Goal: Transaction & Acquisition: Purchase product/service

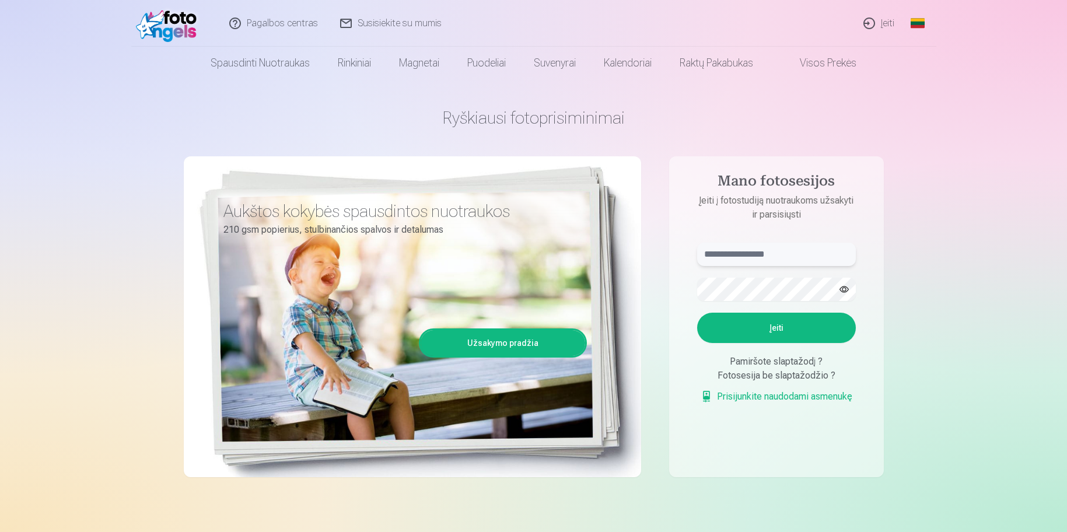
type input "**********"
click at [772, 329] on button "Įeiti" at bounding box center [776, 328] width 159 height 30
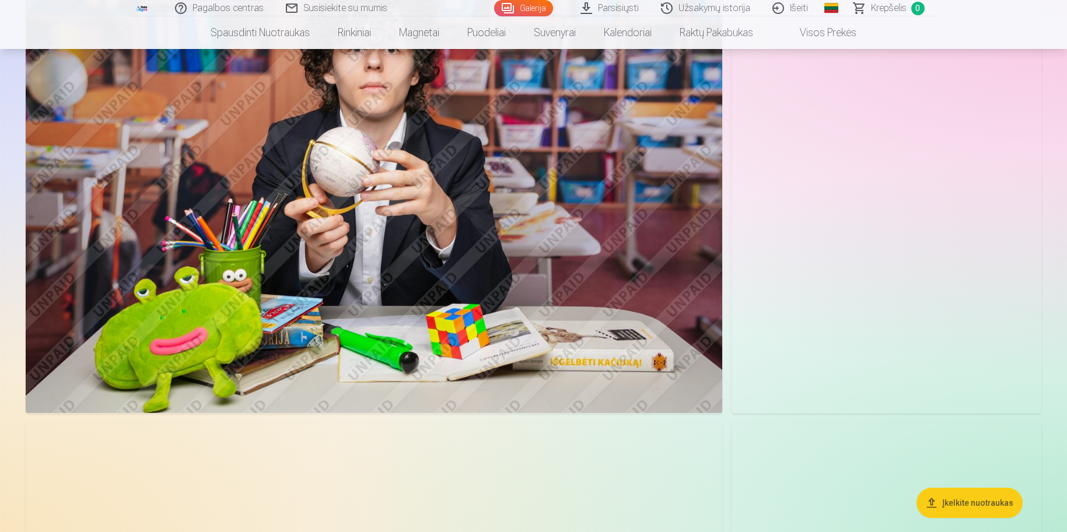
scroll to position [1505, 0]
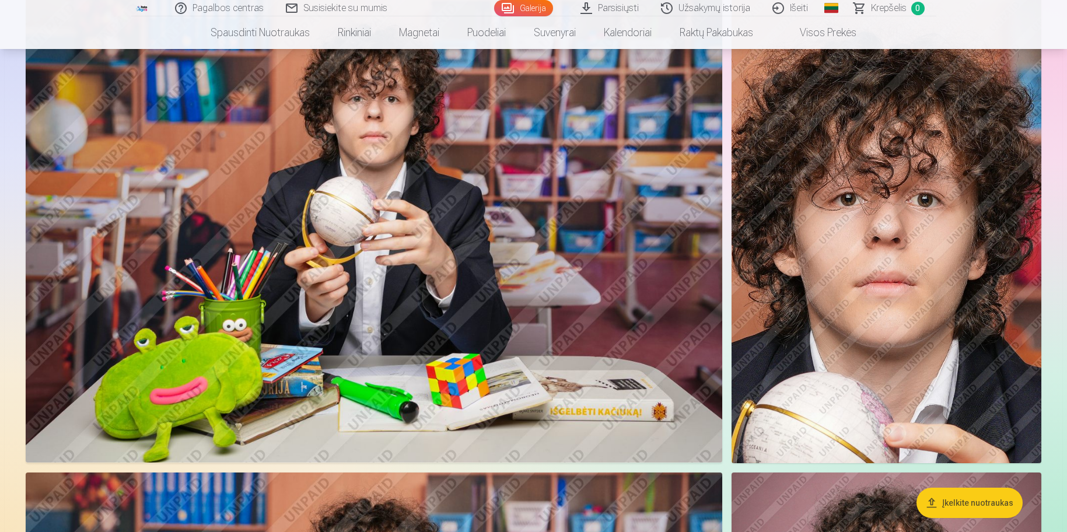
click at [892, 391] on img at bounding box center [886, 230] width 310 height 464
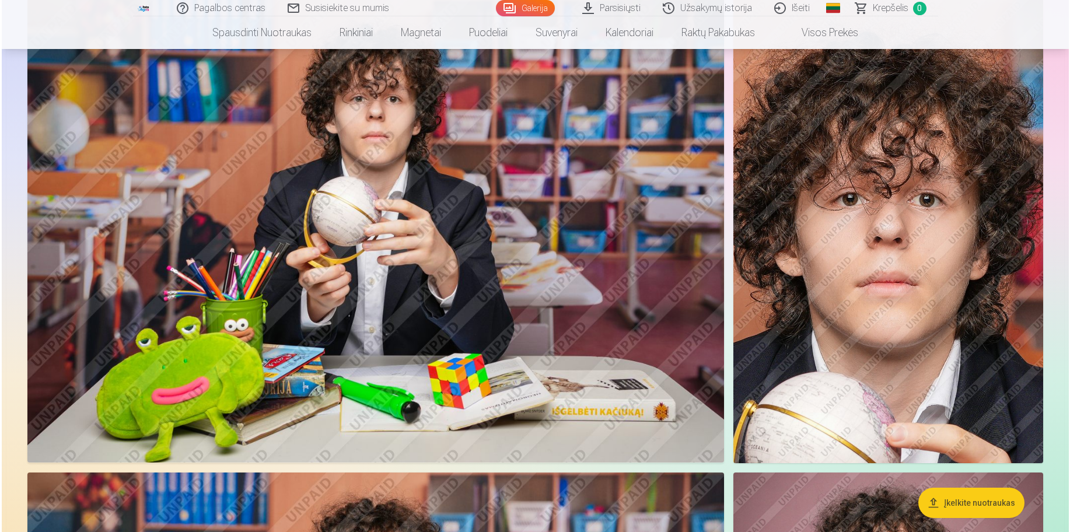
scroll to position [1509, 0]
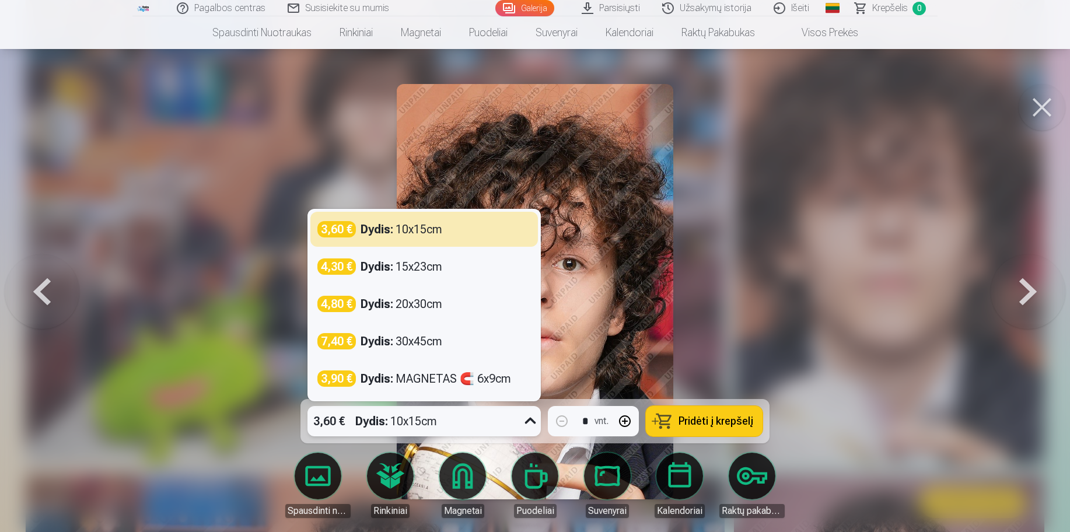
click at [528, 422] on icon at bounding box center [530, 421] width 19 height 19
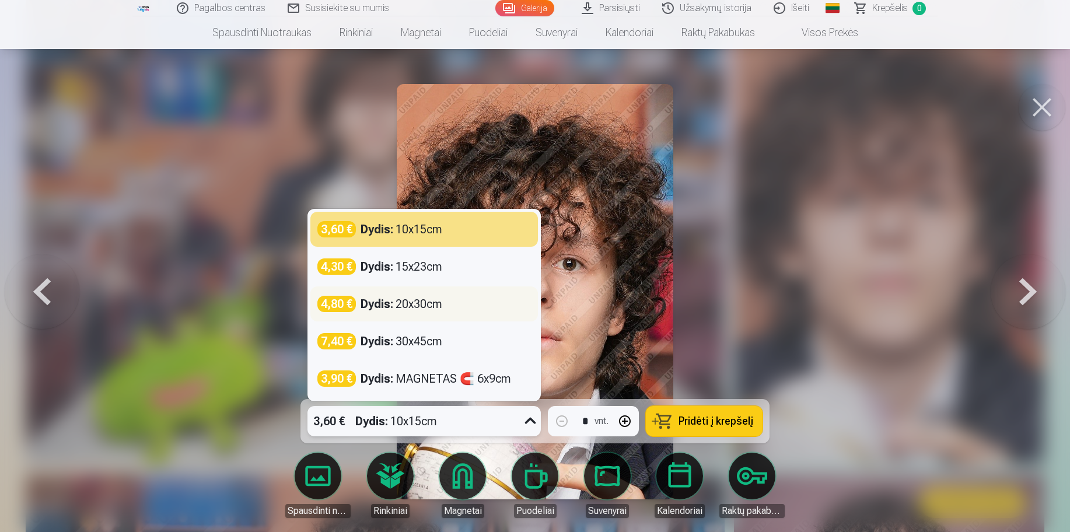
click at [457, 304] on div "4,80 € Dydis : 20x30cm" at bounding box center [423, 304] width 213 height 16
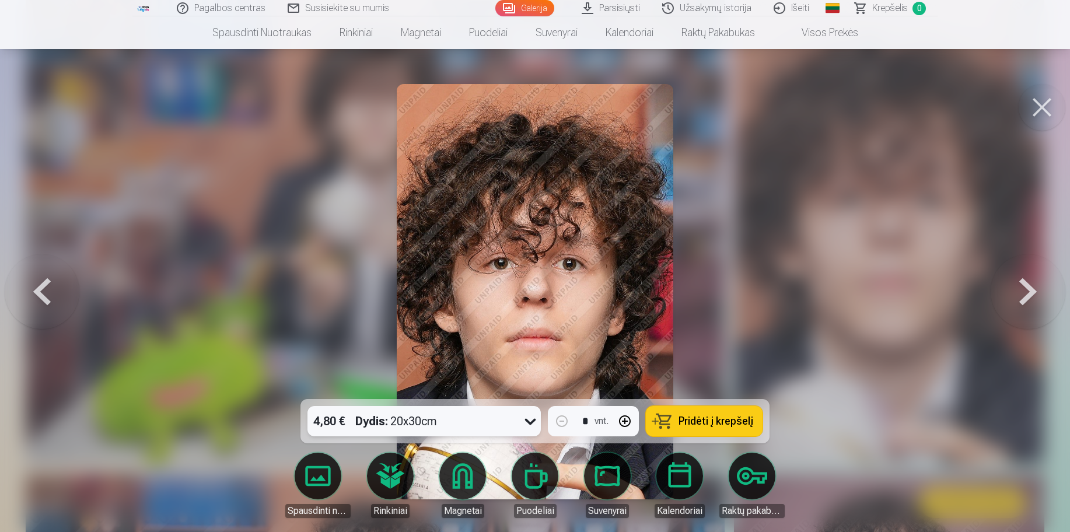
click at [710, 426] on span "Pridėti į krepšelį" at bounding box center [715, 421] width 75 height 10
click at [1037, 111] on button at bounding box center [1041, 107] width 47 height 47
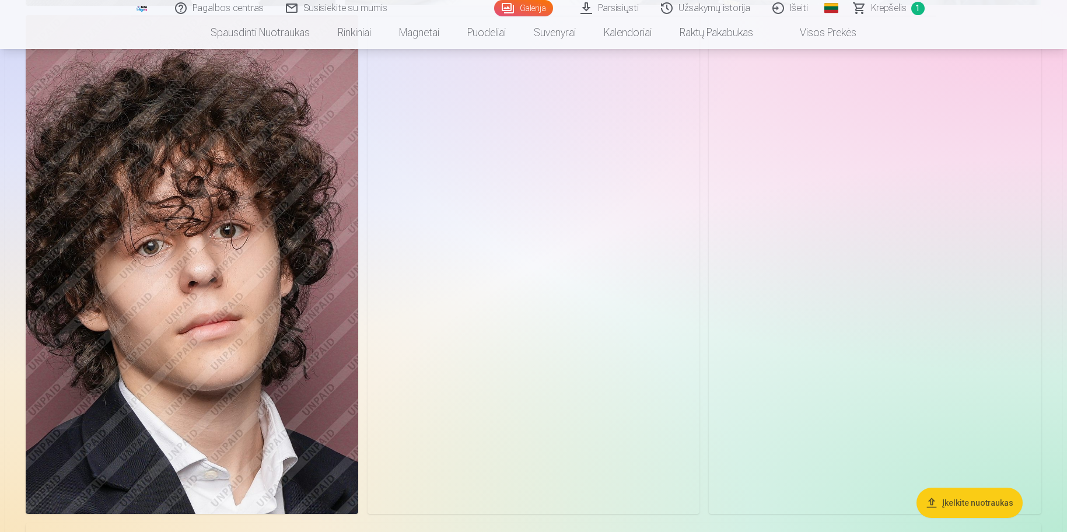
scroll to position [5307, 0]
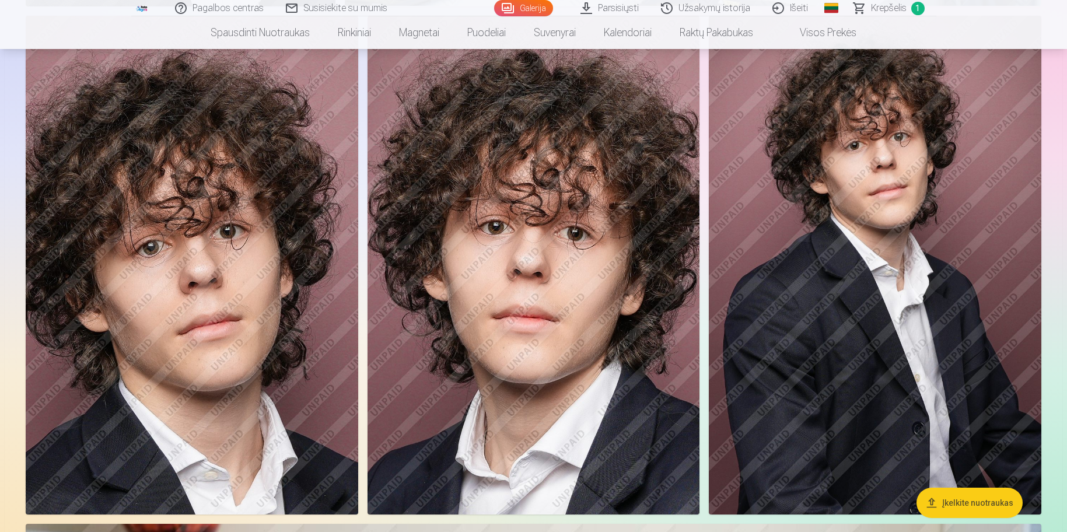
click at [958, 502] on button "Įkelkite nuotraukas" at bounding box center [969, 503] width 106 height 30
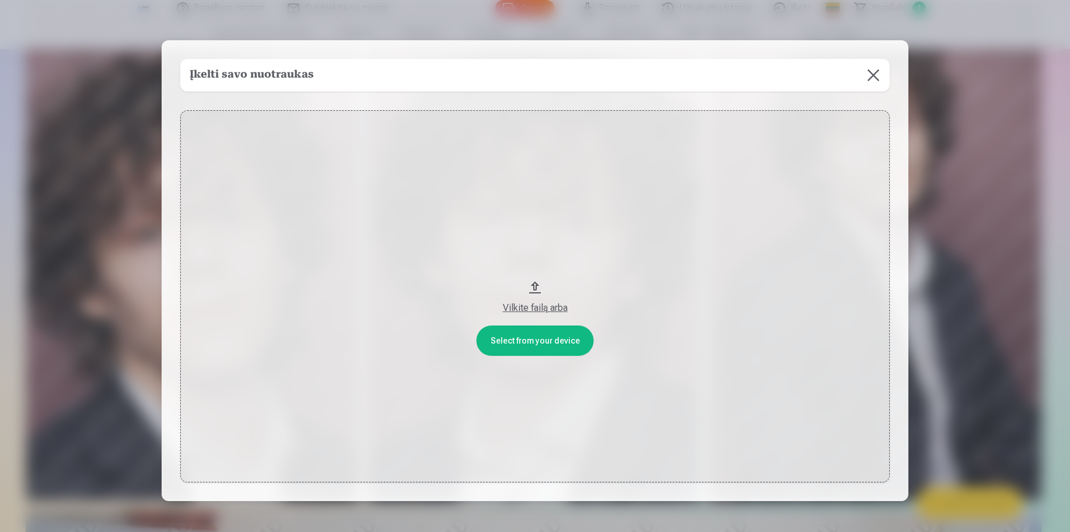
click at [876, 79] on button at bounding box center [873, 75] width 33 height 33
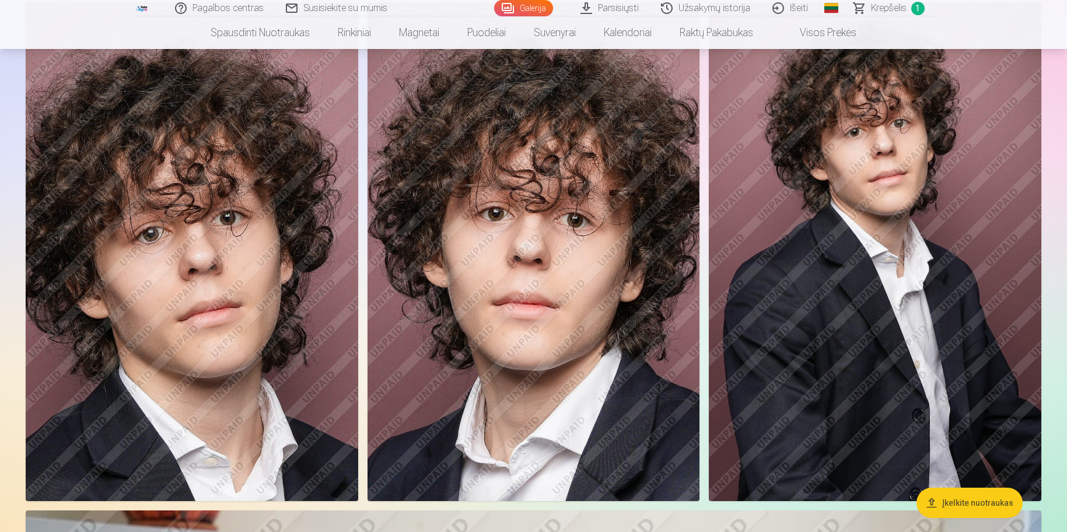
click at [533, 297] on img at bounding box center [533, 251] width 332 height 499
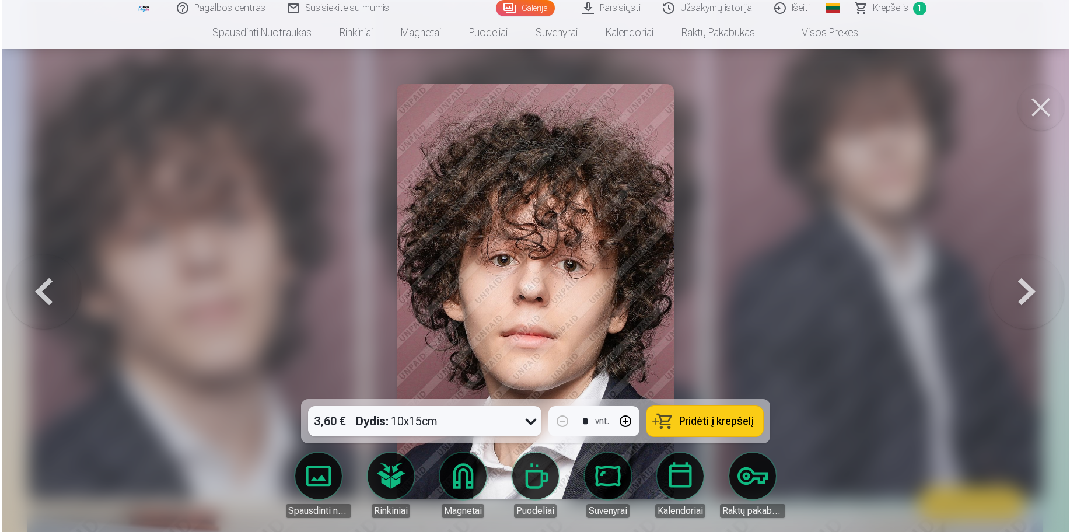
scroll to position [5336, 0]
click at [530, 422] on icon at bounding box center [530, 421] width 19 height 19
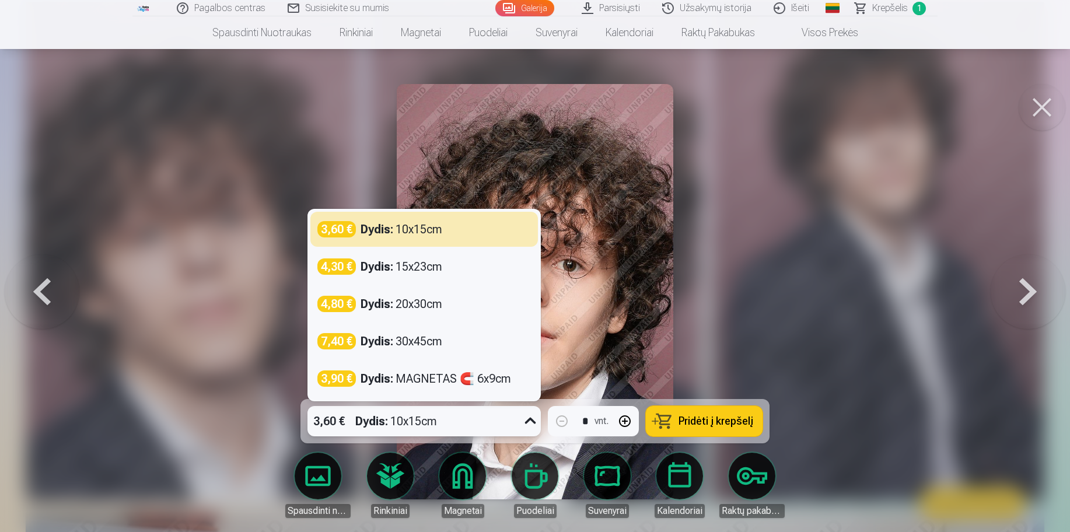
click at [755, 262] on div at bounding box center [535, 266] width 1070 height 532
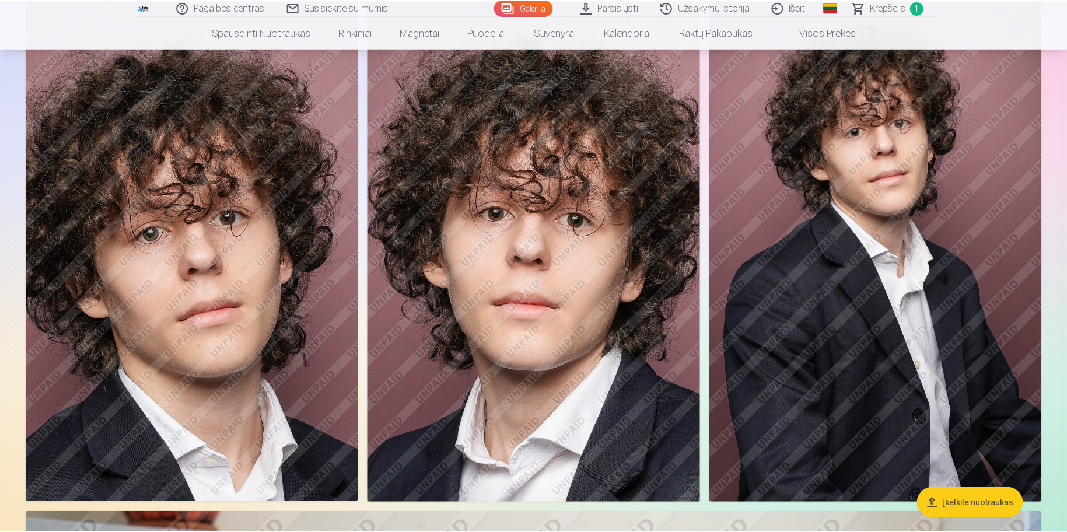
scroll to position [5321, 0]
click at [610, 313] on img at bounding box center [533, 251] width 332 height 499
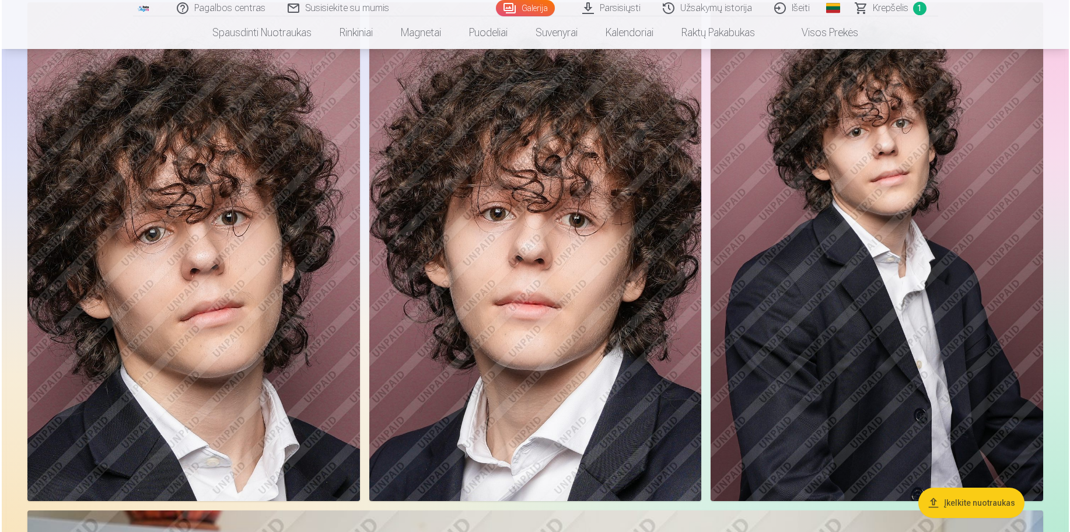
scroll to position [5336, 0]
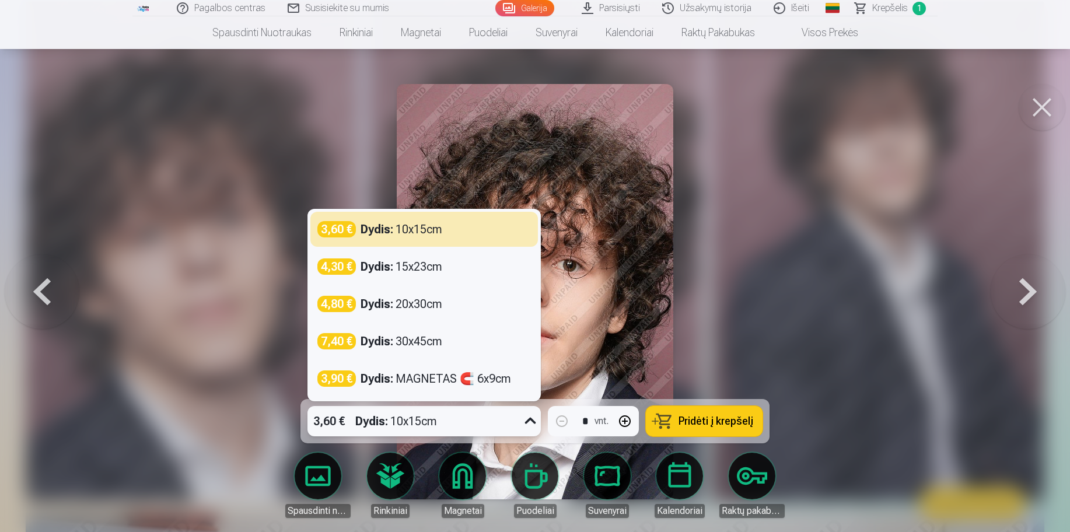
click at [532, 422] on icon at bounding box center [530, 421] width 11 height 6
click at [1044, 108] on button at bounding box center [1041, 107] width 47 height 47
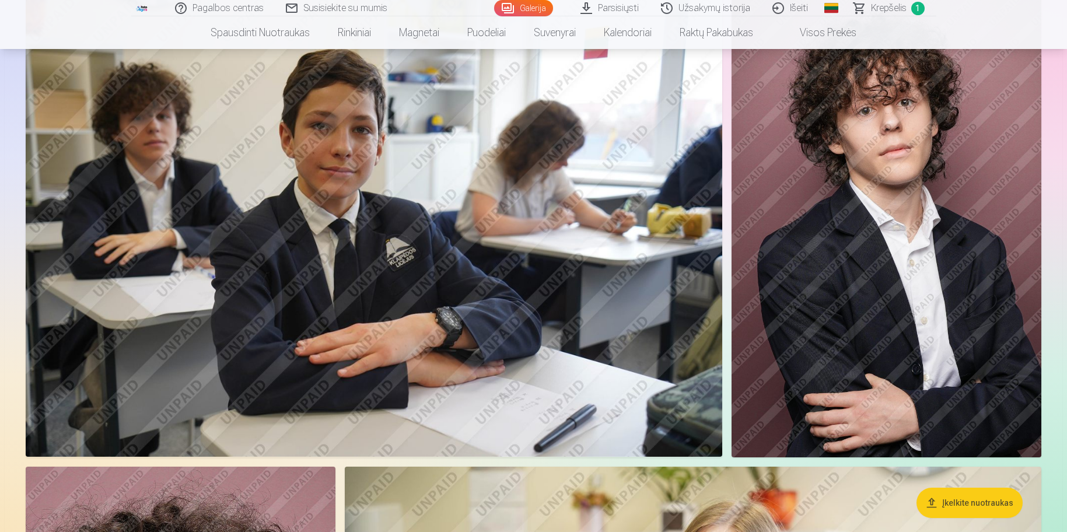
scroll to position [4315, 0]
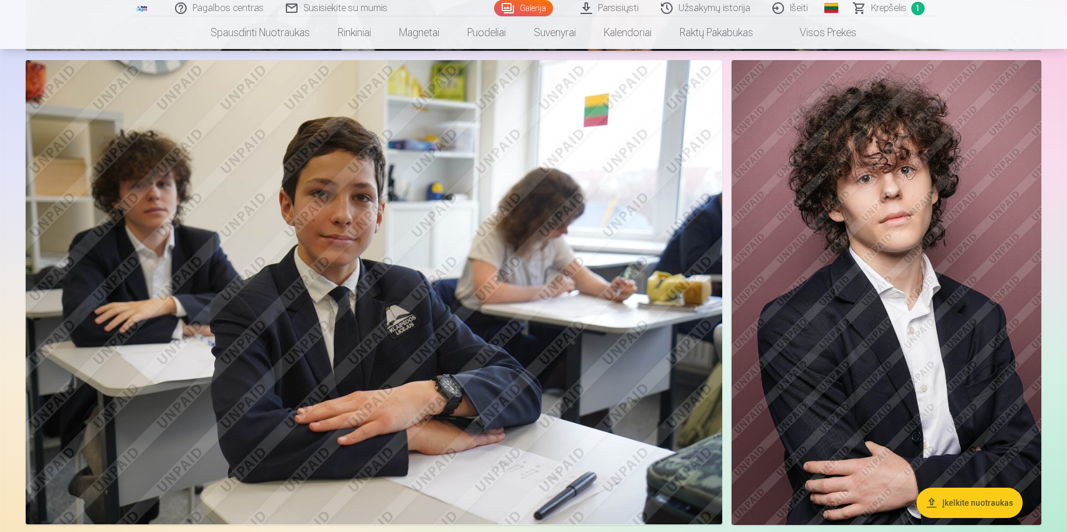
click at [896, 393] on img at bounding box center [886, 292] width 310 height 464
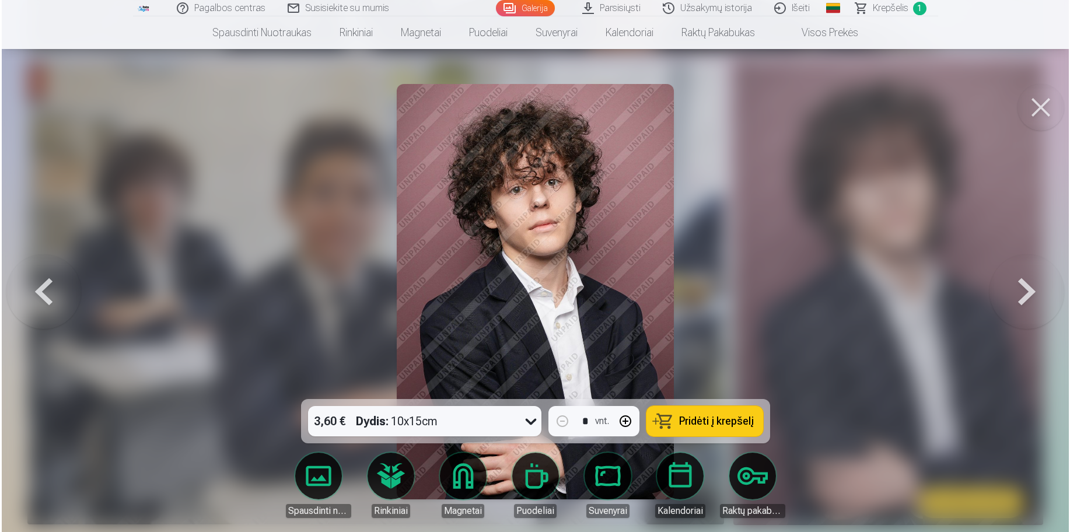
scroll to position [4325, 0]
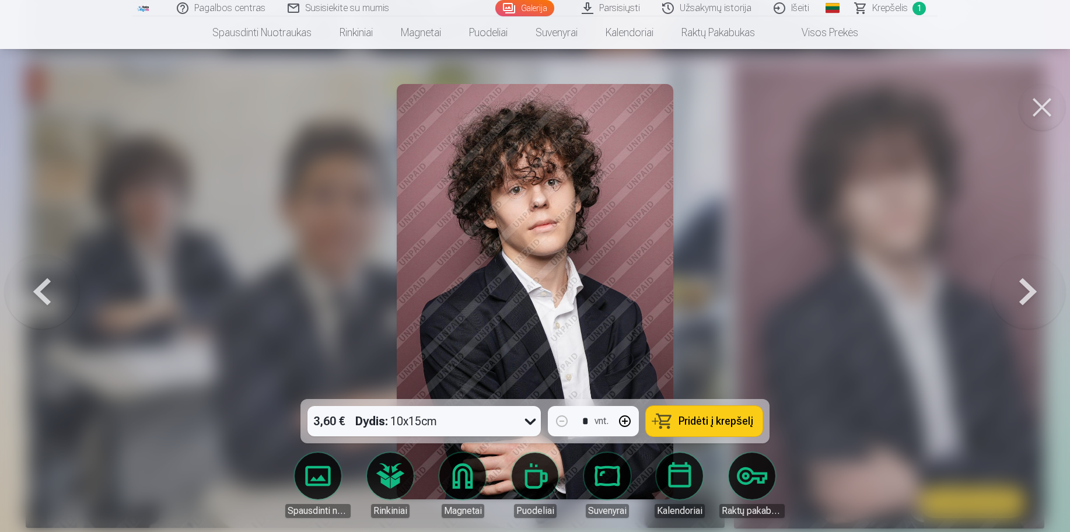
click at [1038, 108] on button at bounding box center [1041, 107] width 47 height 47
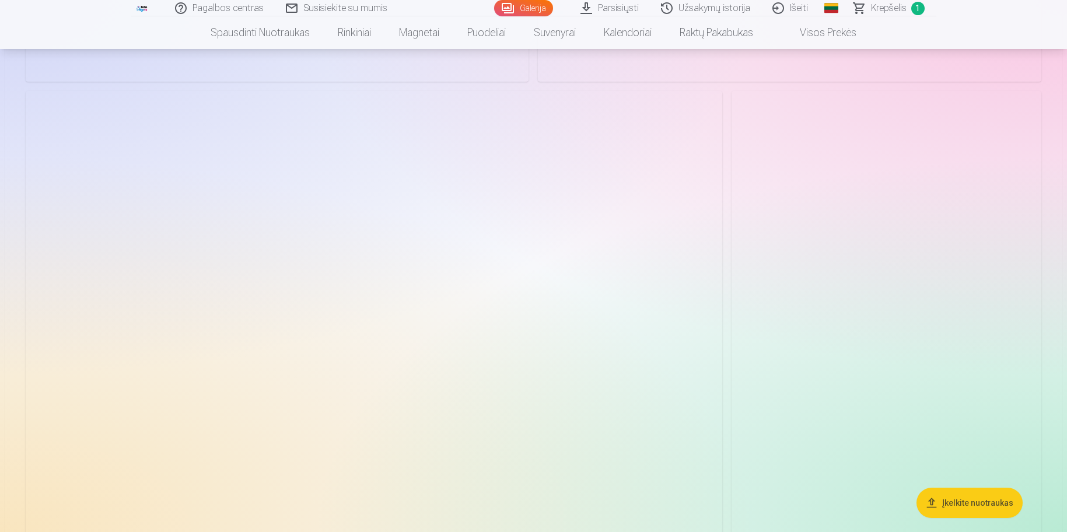
scroll to position [3118, 0]
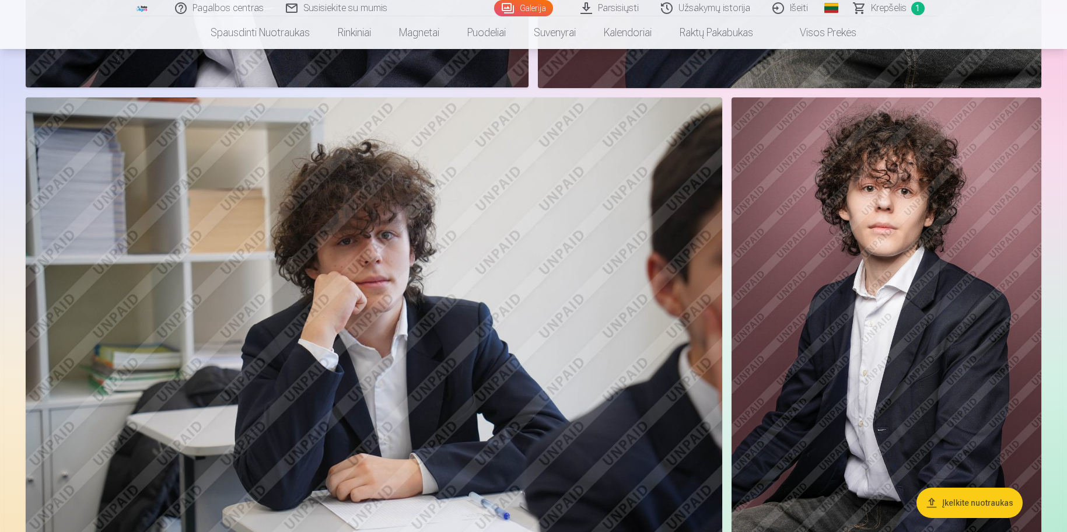
click at [906, 421] on img at bounding box center [886, 329] width 310 height 464
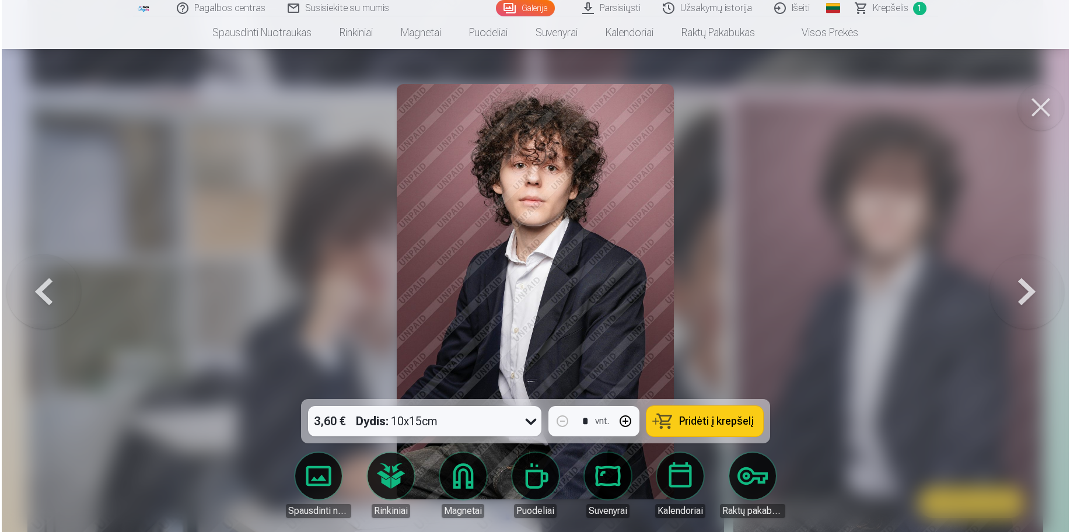
scroll to position [3125, 0]
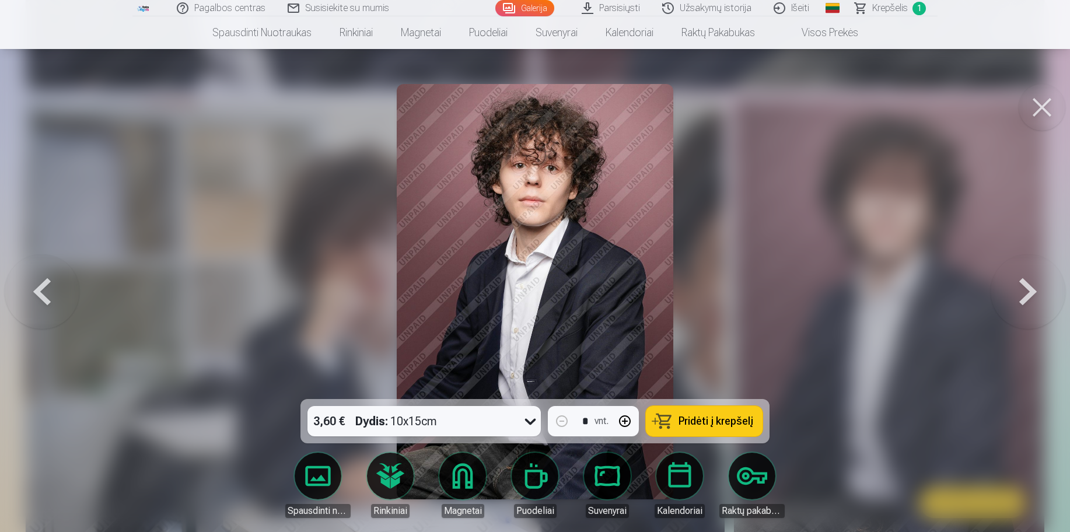
click at [533, 422] on icon at bounding box center [530, 421] width 19 height 19
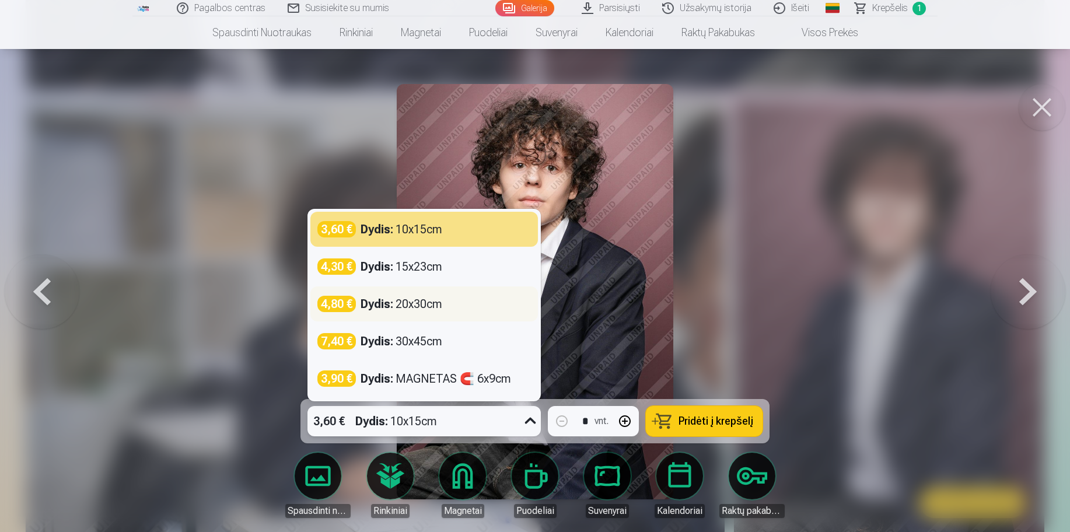
click at [425, 307] on div "Dydis : 20x30cm" at bounding box center [401, 304] width 82 height 16
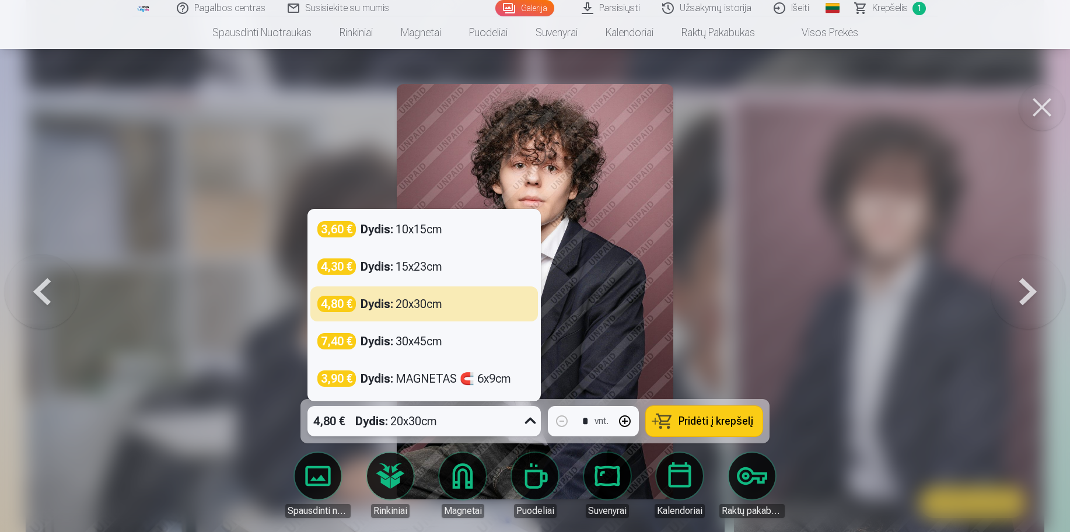
click at [526, 423] on icon at bounding box center [530, 421] width 19 height 19
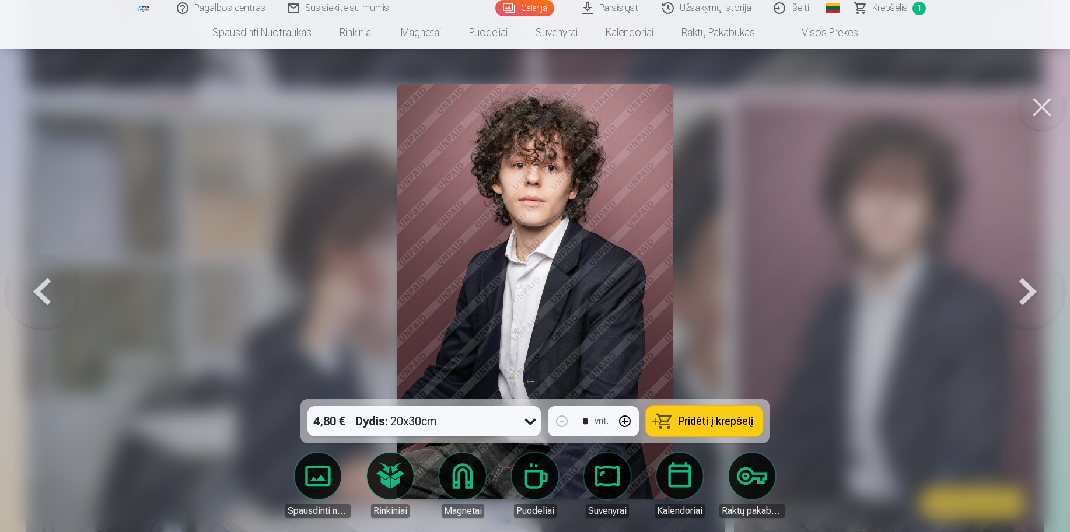
click at [710, 425] on span "Pridėti į krepšelį" at bounding box center [715, 421] width 75 height 10
click at [1038, 110] on button at bounding box center [1041, 107] width 47 height 47
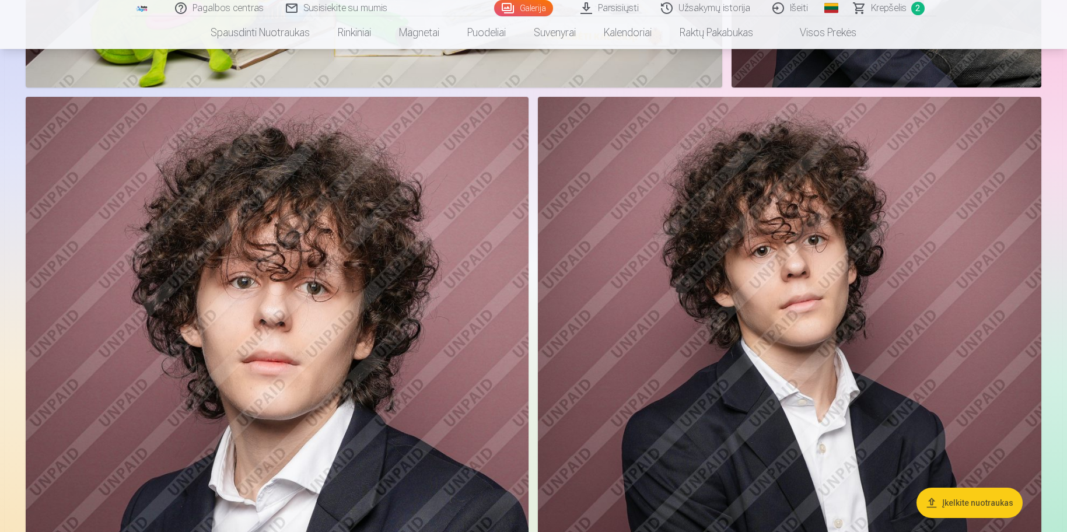
scroll to position [1762, 0]
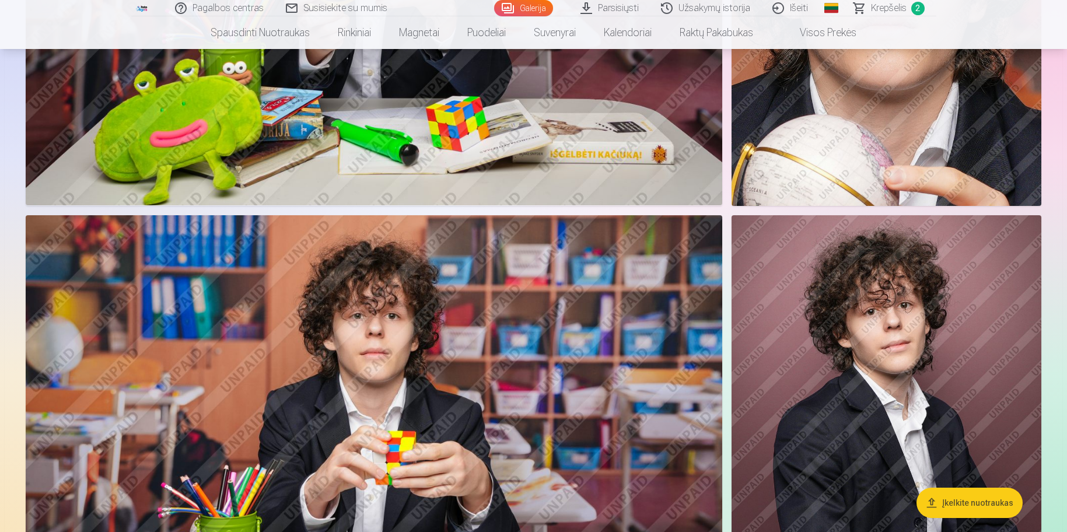
click at [879, 10] on span "Krepšelis" at bounding box center [889, 8] width 36 height 14
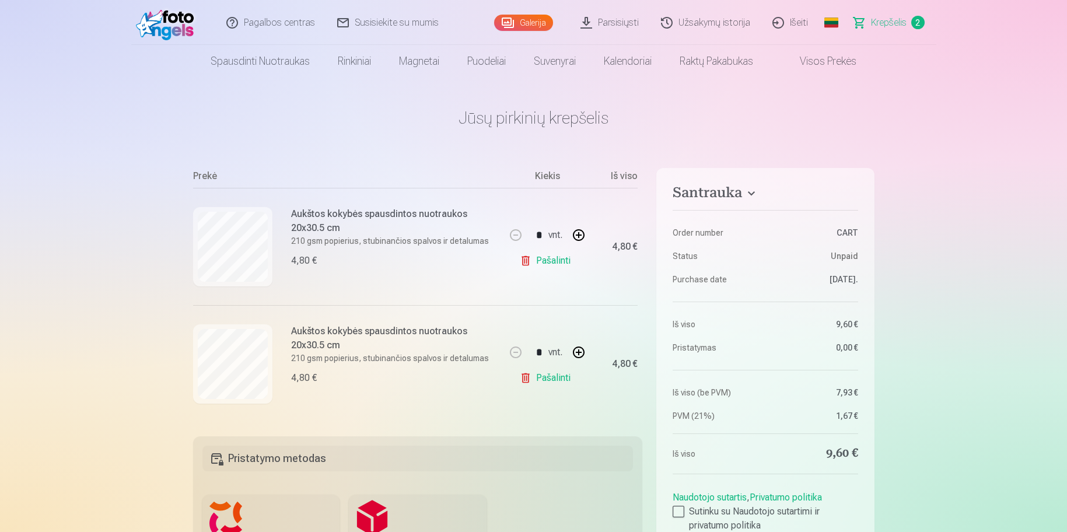
scroll to position [103, 0]
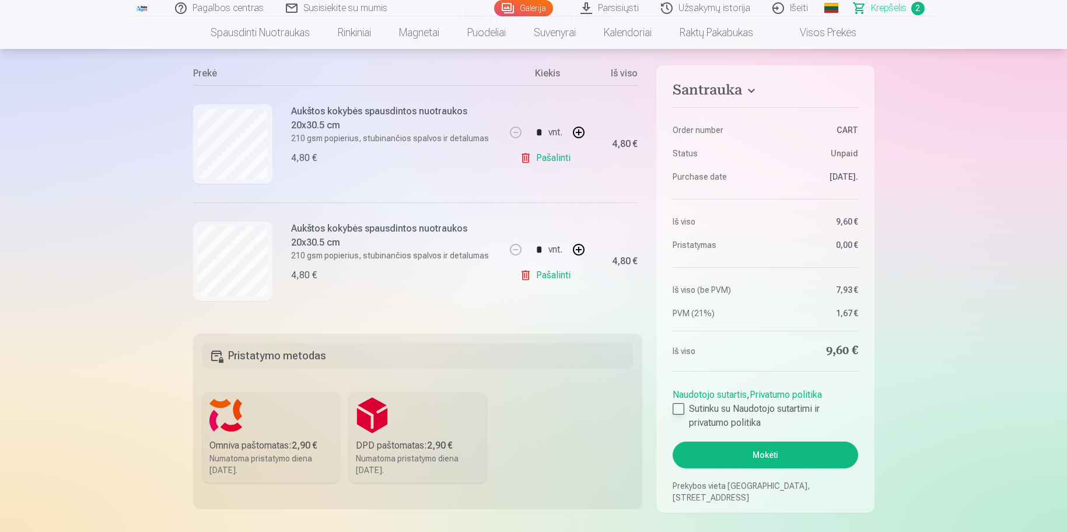
click at [681, 405] on div at bounding box center [679, 409] width 12 height 12
